Goal: Browse casually

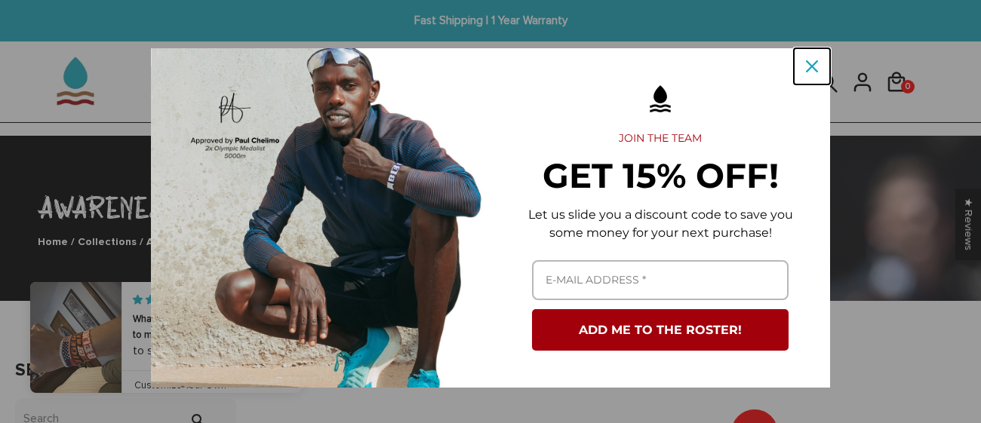
click at [812, 63] on icon "close icon" at bounding box center [812, 66] width 12 height 12
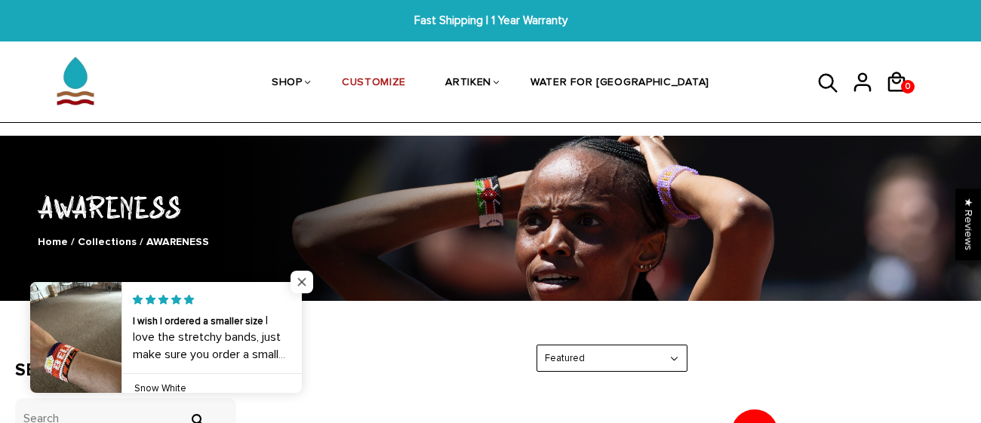
click at [298, 290] on span "Close popup widget" at bounding box center [301, 282] width 23 height 23
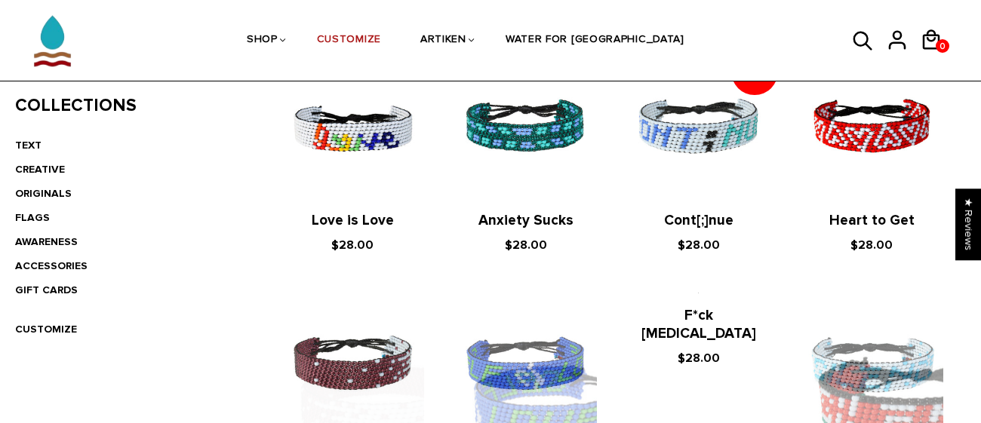
scroll to position [369, 0]
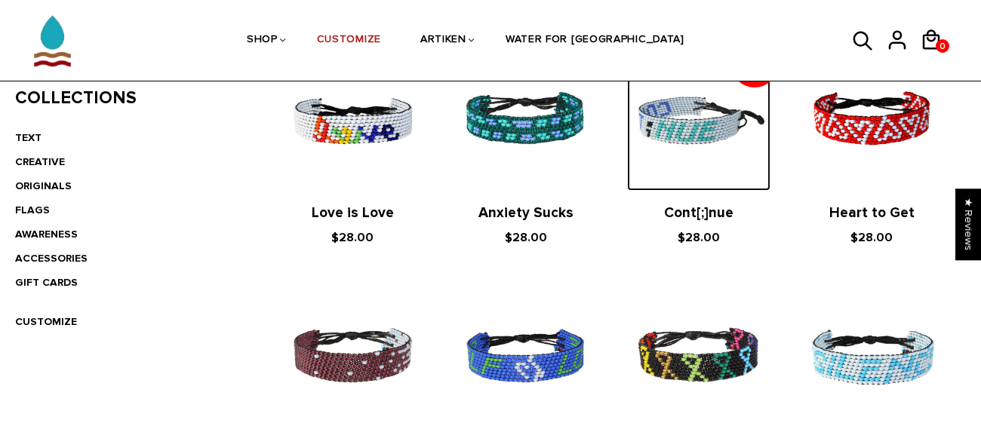
click at [702, 153] on img at bounding box center [698, 119] width 143 height 143
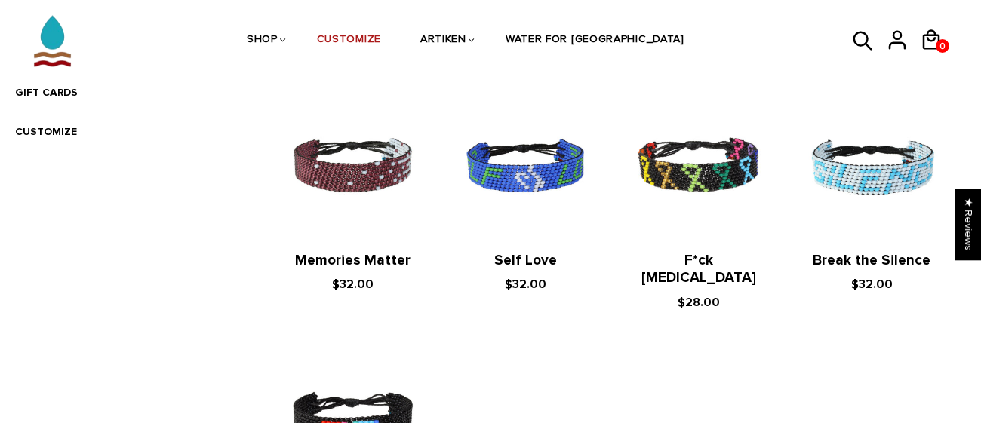
scroll to position [547, 0]
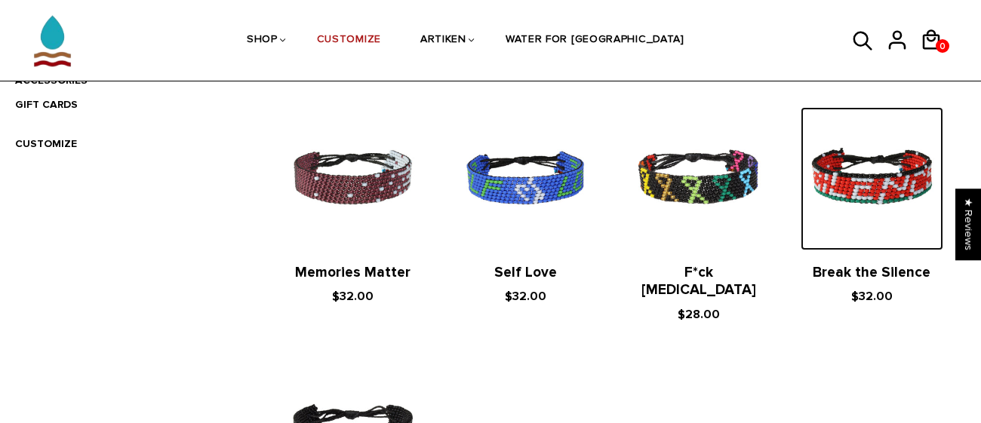
click at [844, 146] on img at bounding box center [871, 178] width 143 height 143
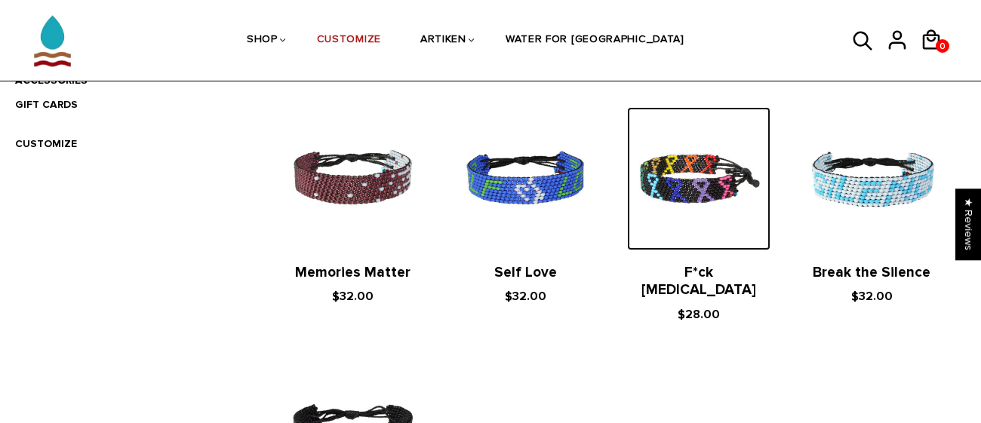
click at [722, 230] on img at bounding box center [698, 178] width 143 height 143
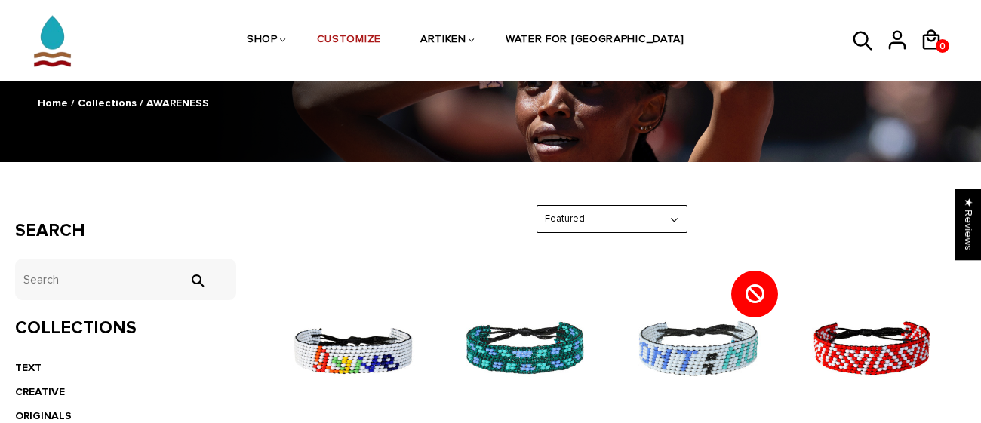
scroll to position [137, 0]
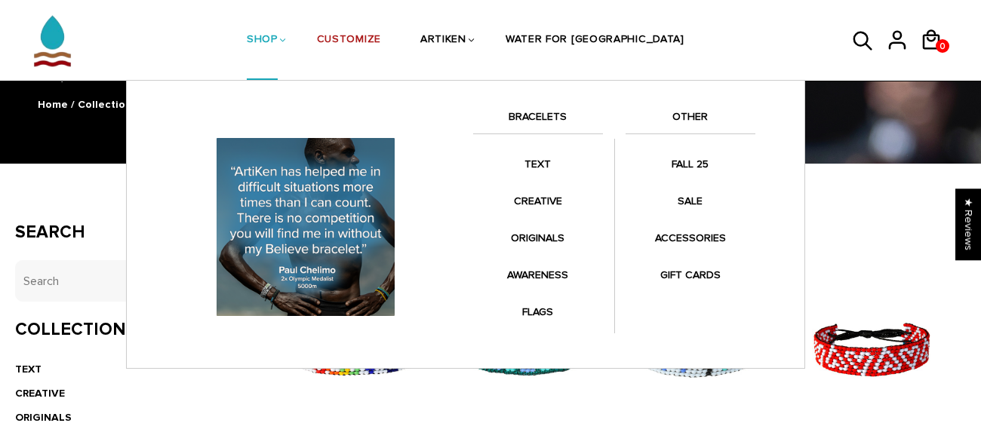
click at [278, 35] on link "SHOP" at bounding box center [262, 41] width 31 height 80
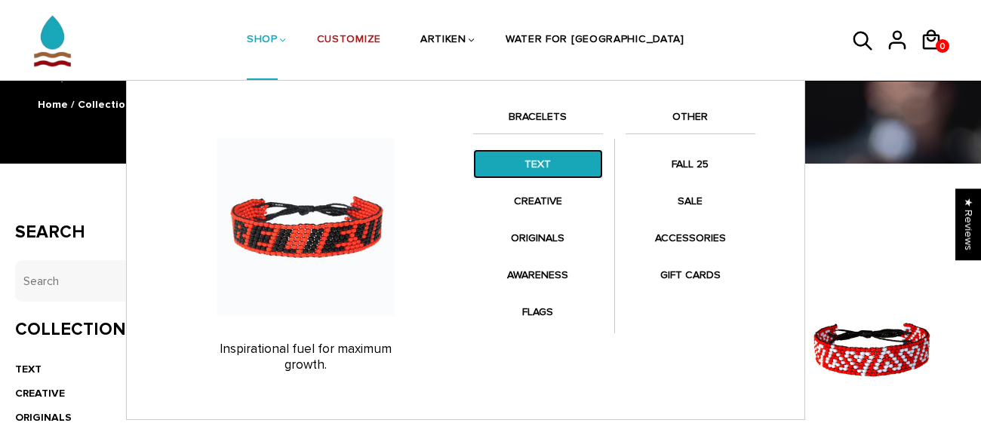
click at [555, 153] on link "TEXT" at bounding box center [538, 163] width 130 height 29
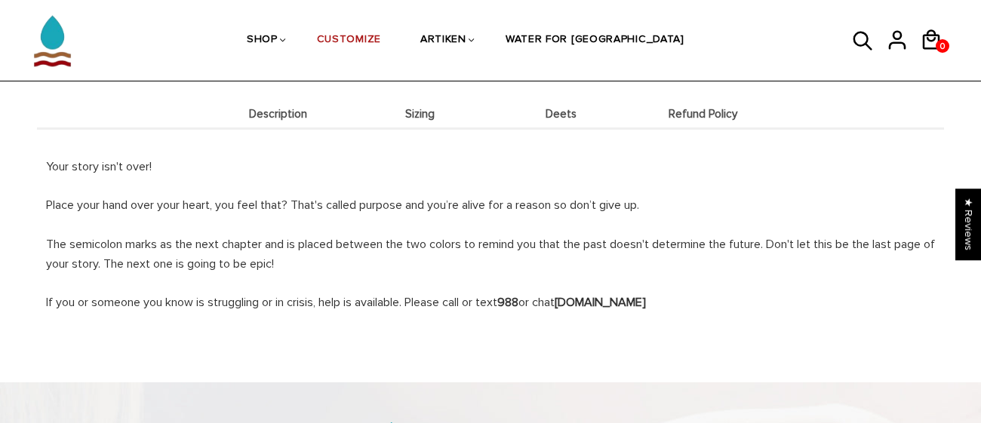
scroll to position [630, 0]
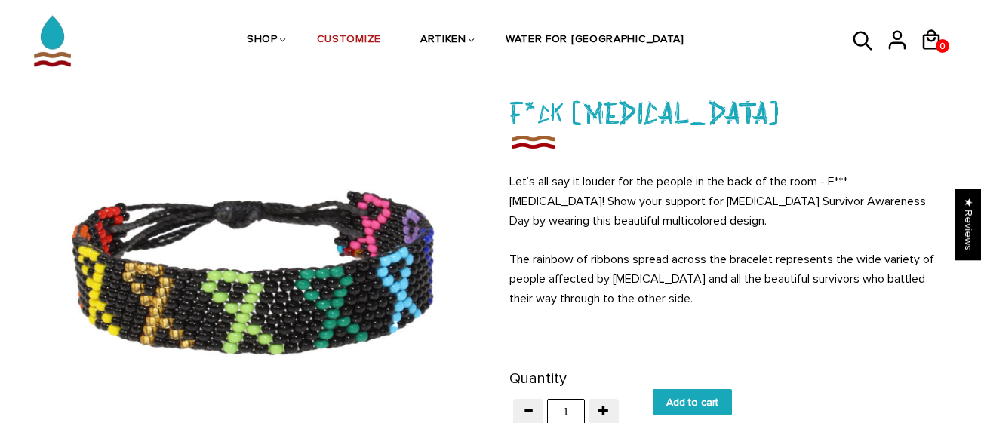
scroll to position [91, 0]
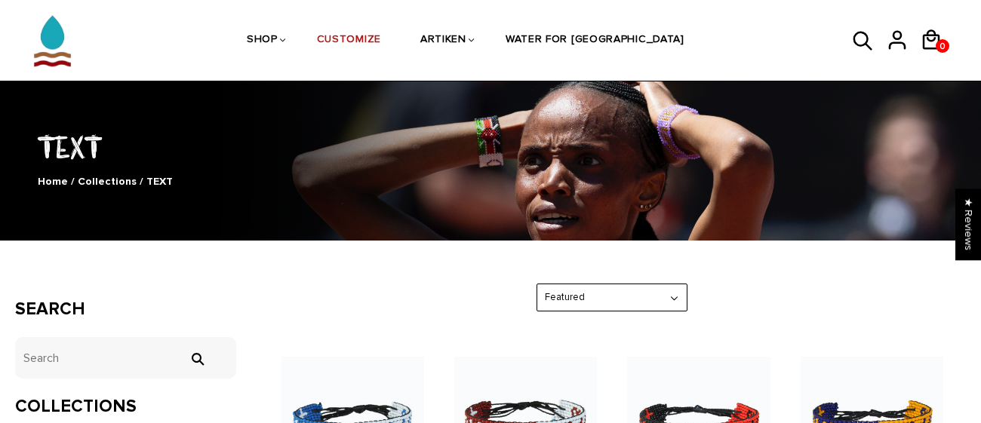
scroll to position [59, 0]
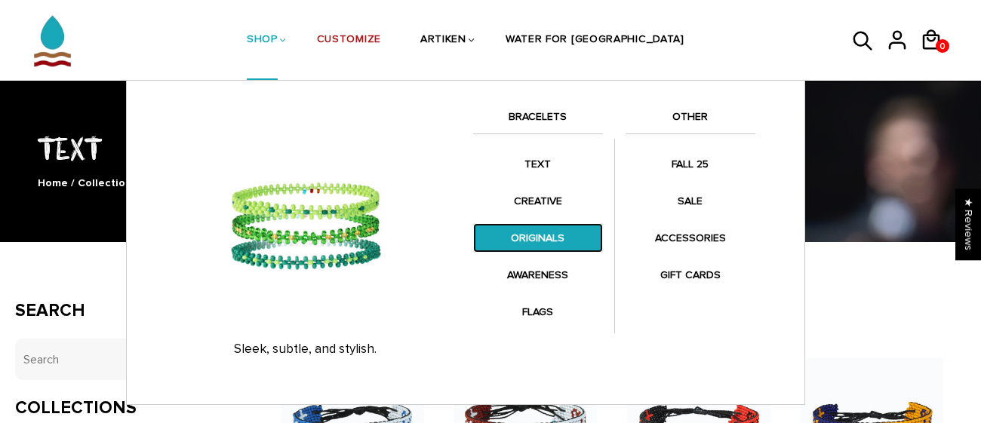
click at [518, 238] on link "ORIGINALS" at bounding box center [538, 237] width 130 height 29
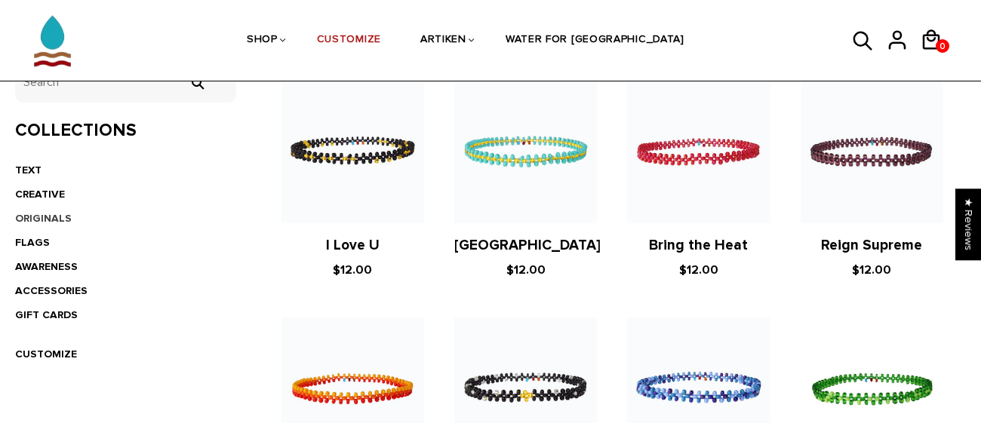
scroll to position [337, 0]
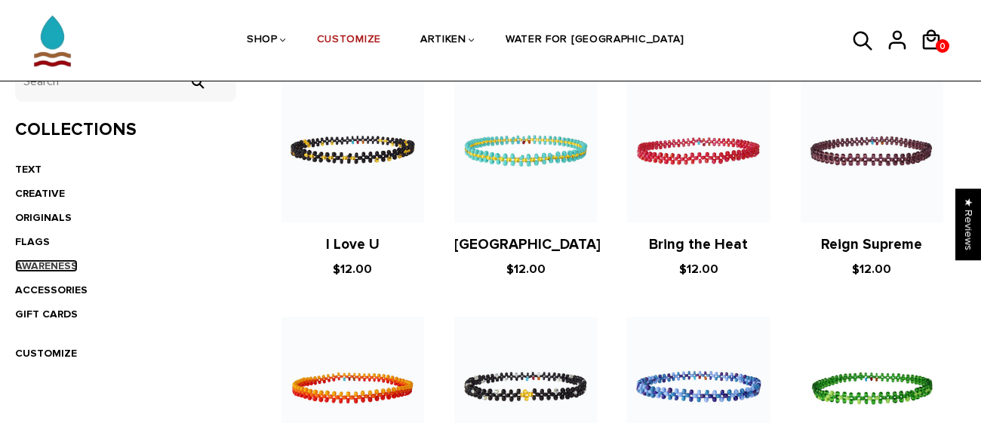
click at [48, 263] on link "AWARENESS" at bounding box center [46, 266] width 63 height 13
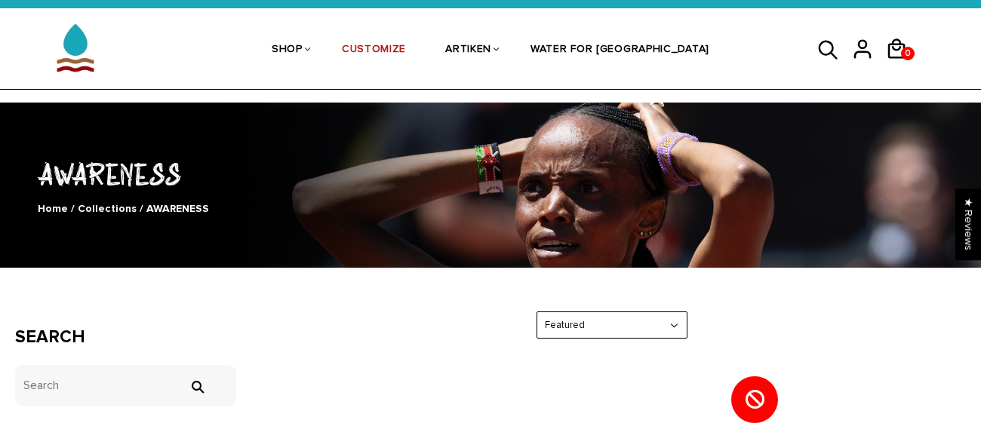
scroll to position [31, 0]
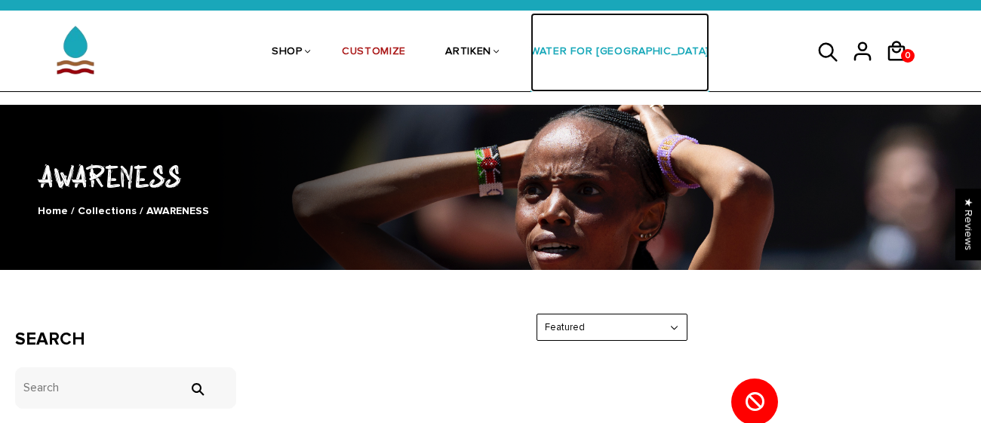
click at [587, 63] on link "WATER FOR [GEOGRAPHIC_DATA]" at bounding box center [619, 53] width 179 height 80
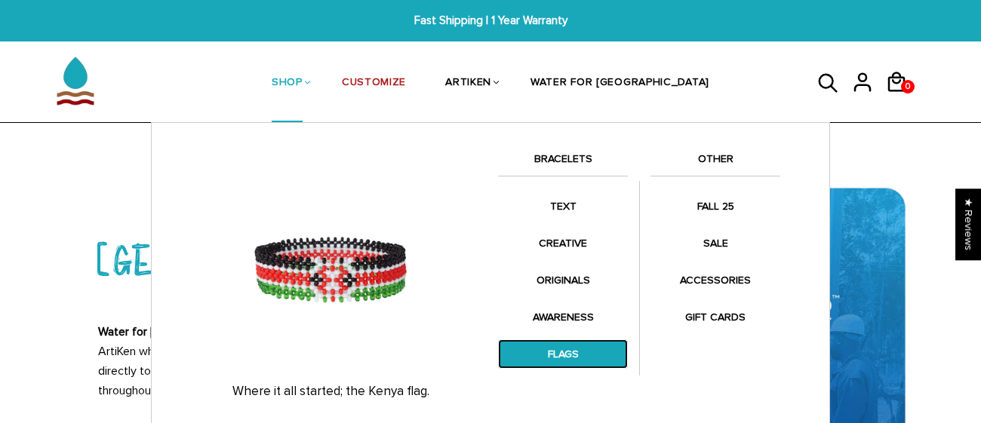
click at [580, 344] on link "FLAGS" at bounding box center [563, 354] width 130 height 29
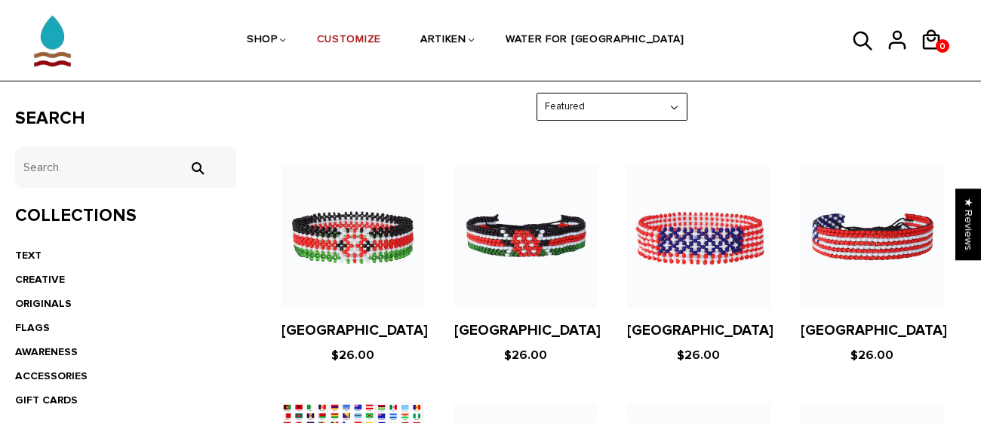
scroll to position [315, 0]
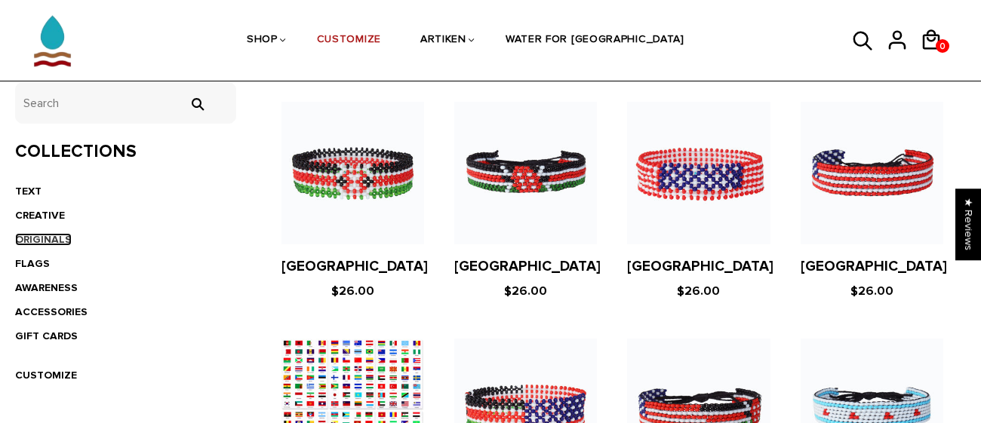
click at [66, 235] on link "ORIGINALS" at bounding box center [43, 239] width 57 height 13
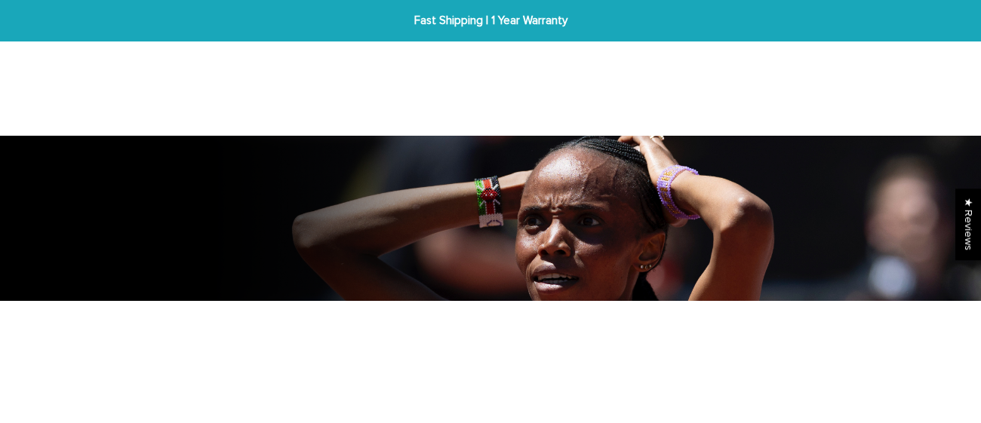
scroll to position [232, 0]
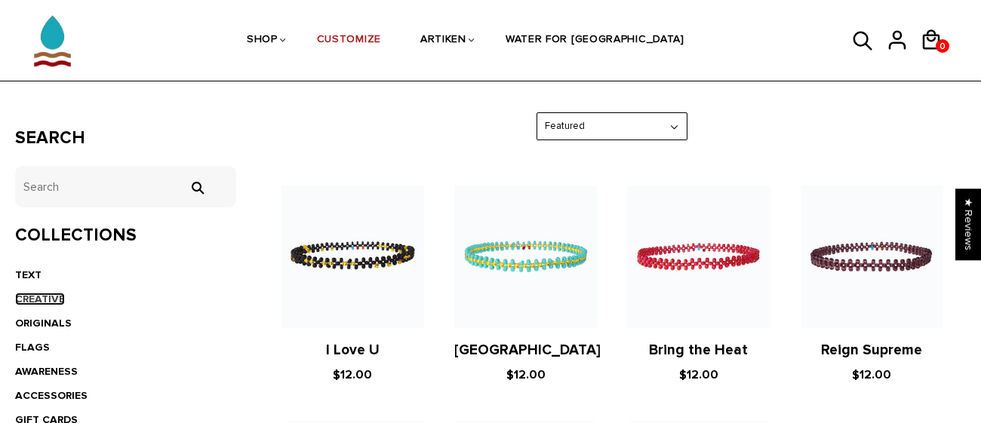
click at [58, 297] on link "CREATIVE" at bounding box center [40, 299] width 50 height 13
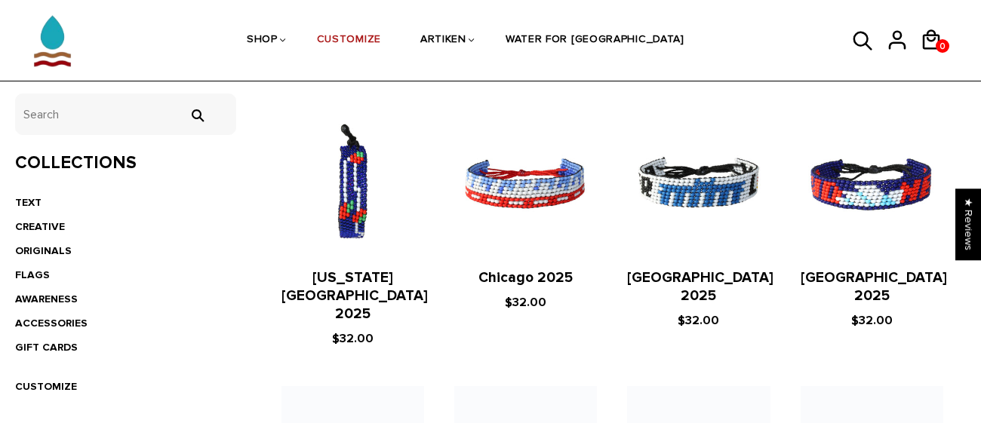
scroll to position [305, 0]
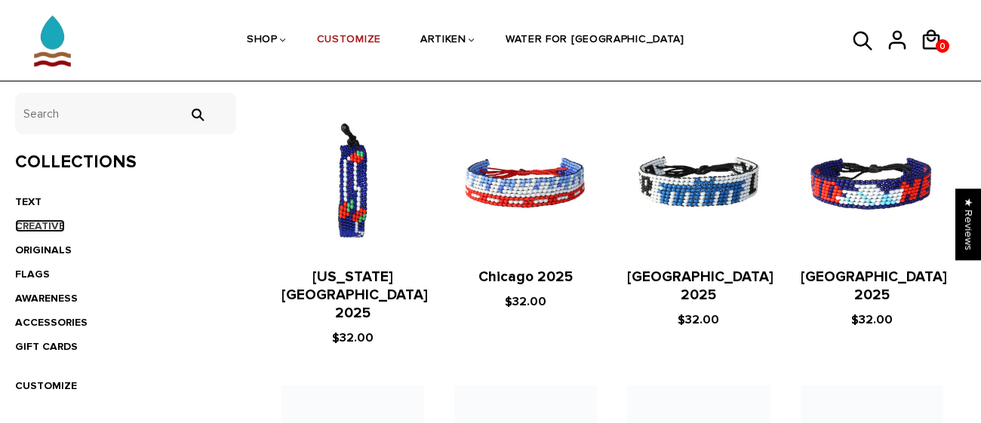
click at [21, 229] on link "CREATIVE" at bounding box center [40, 226] width 50 height 13
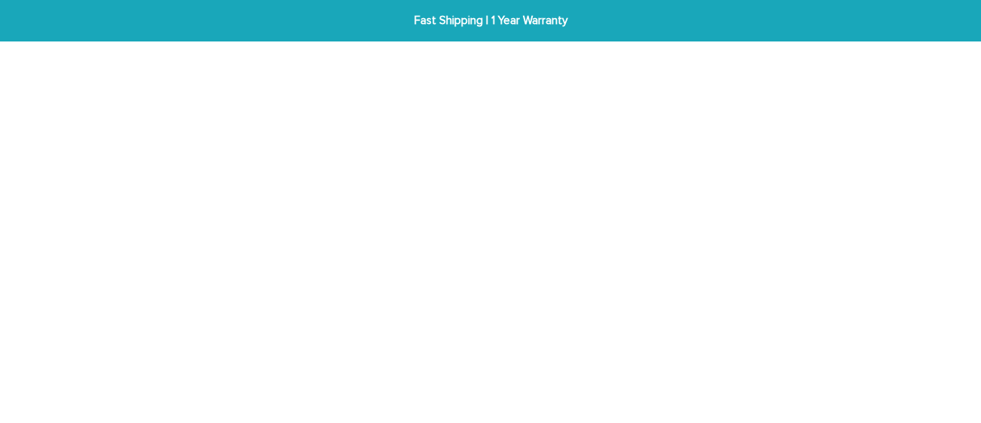
scroll to position [54, 0]
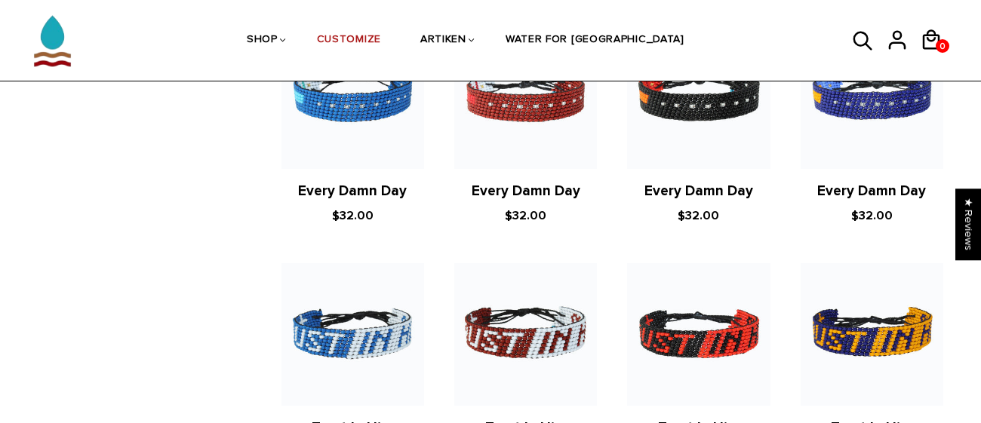
scroll to position [1575, 0]
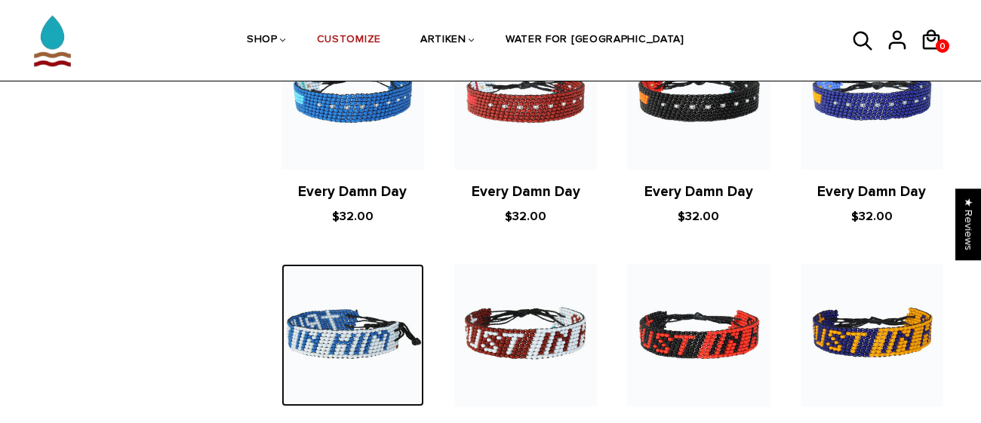
click at [356, 331] on img at bounding box center [352, 335] width 143 height 143
